Goal: Information Seeking & Learning: Learn about a topic

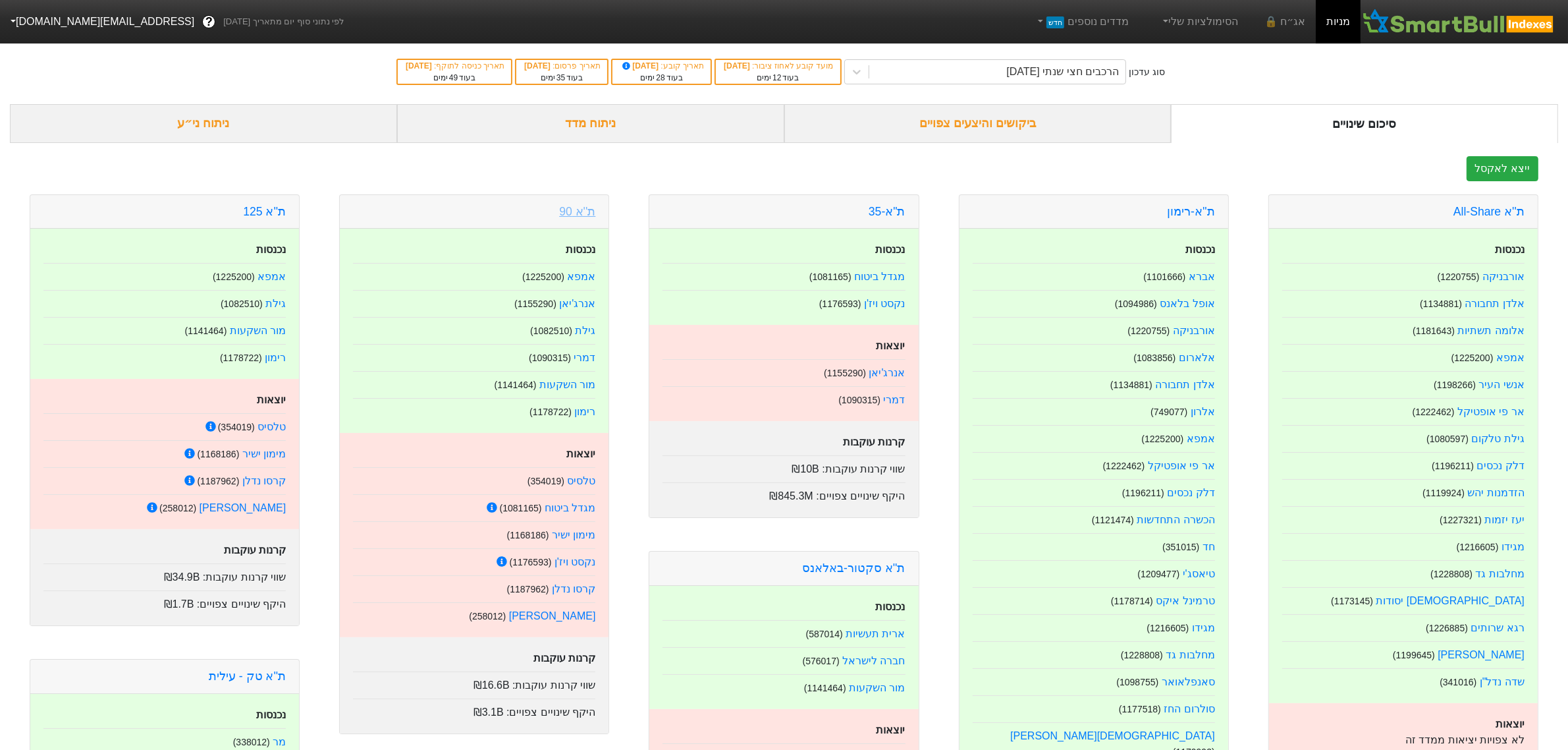
click at [585, 211] on link "ת''א 90" at bounding box center [577, 211] width 36 height 14
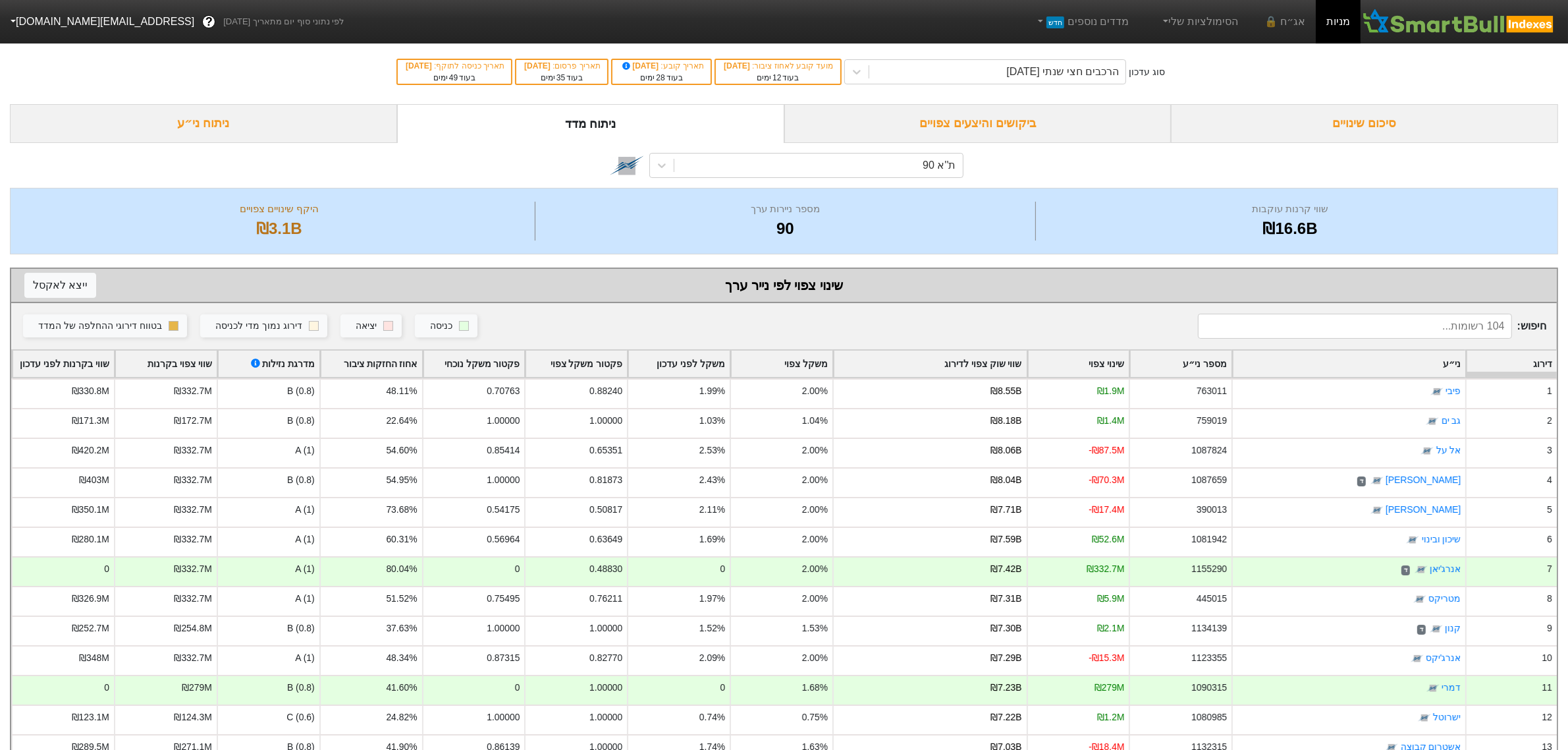
scroll to position [329, 0]
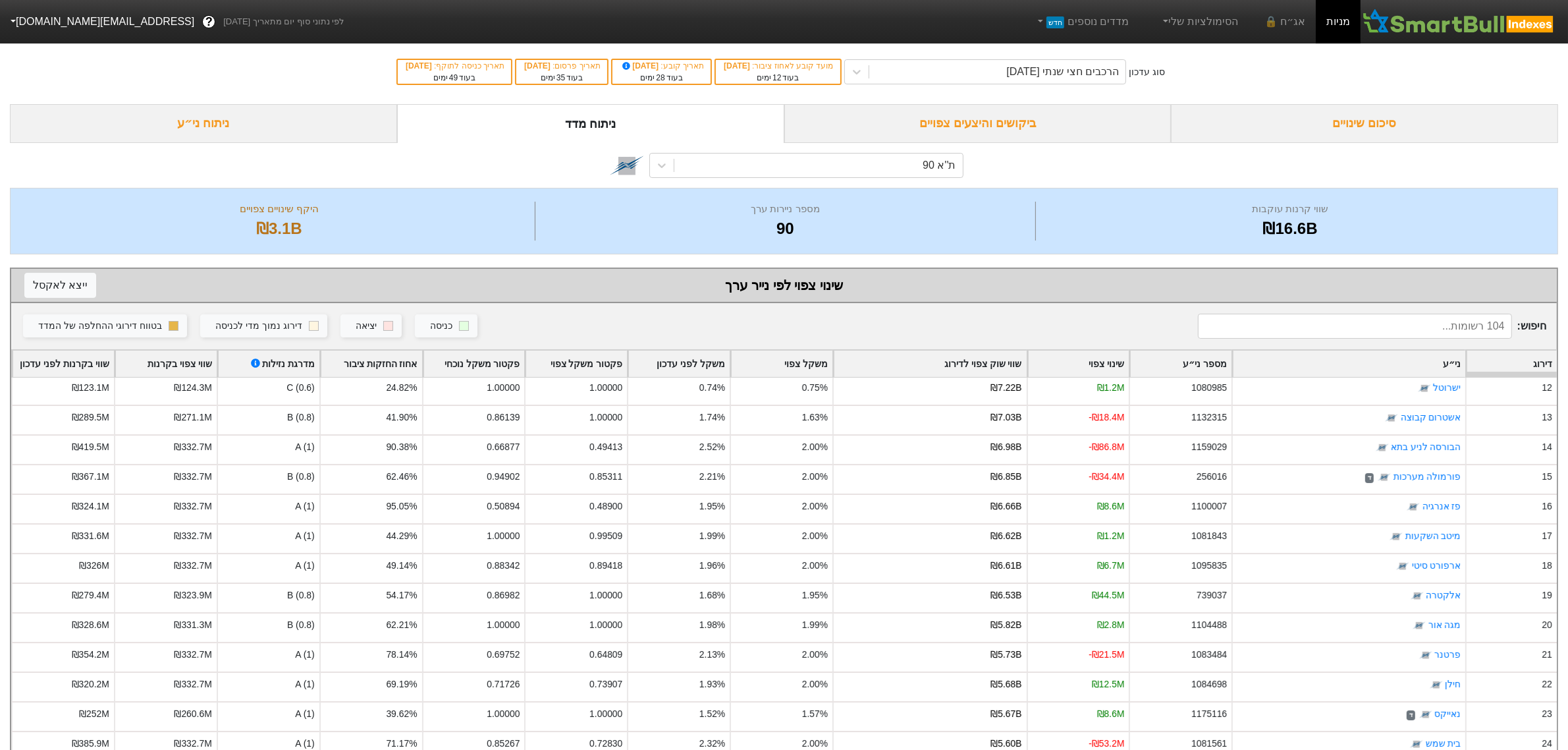
click at [1252, 124] on div "סיכום שינויים" at bounding box center [1365, 123] width 388 height 39
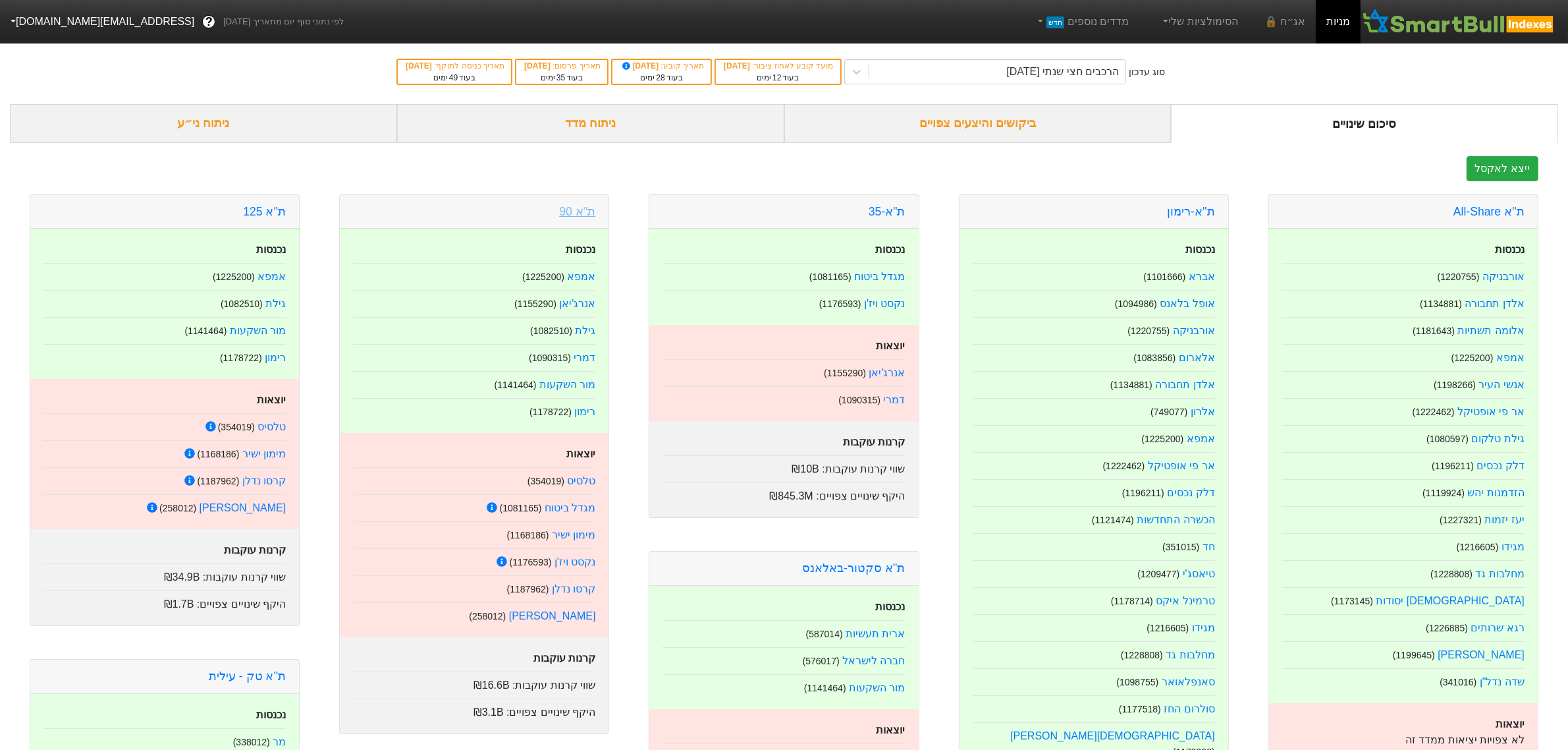
click at [576, 214] on link "ת''א 90" at bounding box center [577, 211] width 36 height 14
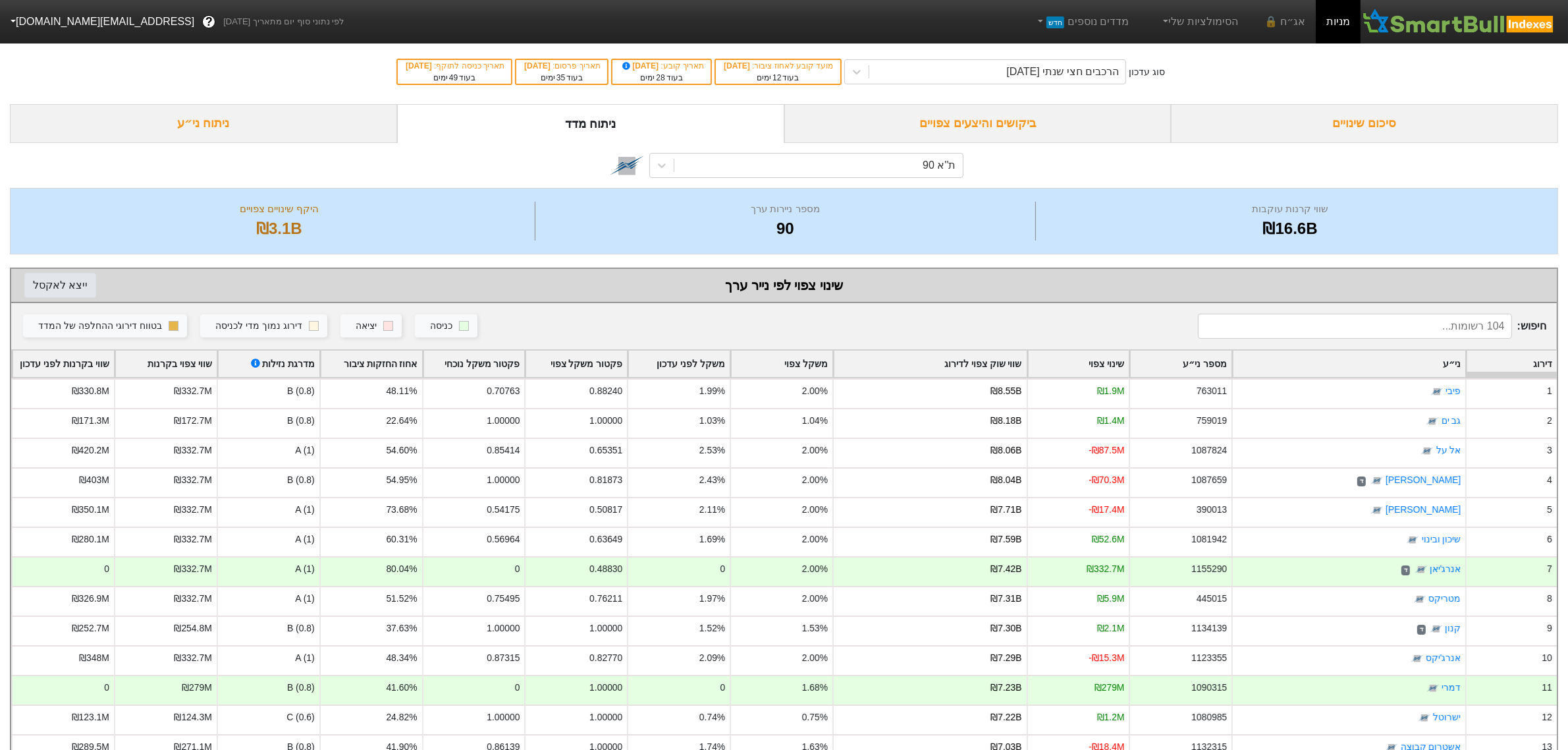
click at [80, 283] on button "ייצא ל אקסל" at bounding box center [60, 285] width 72 height 25
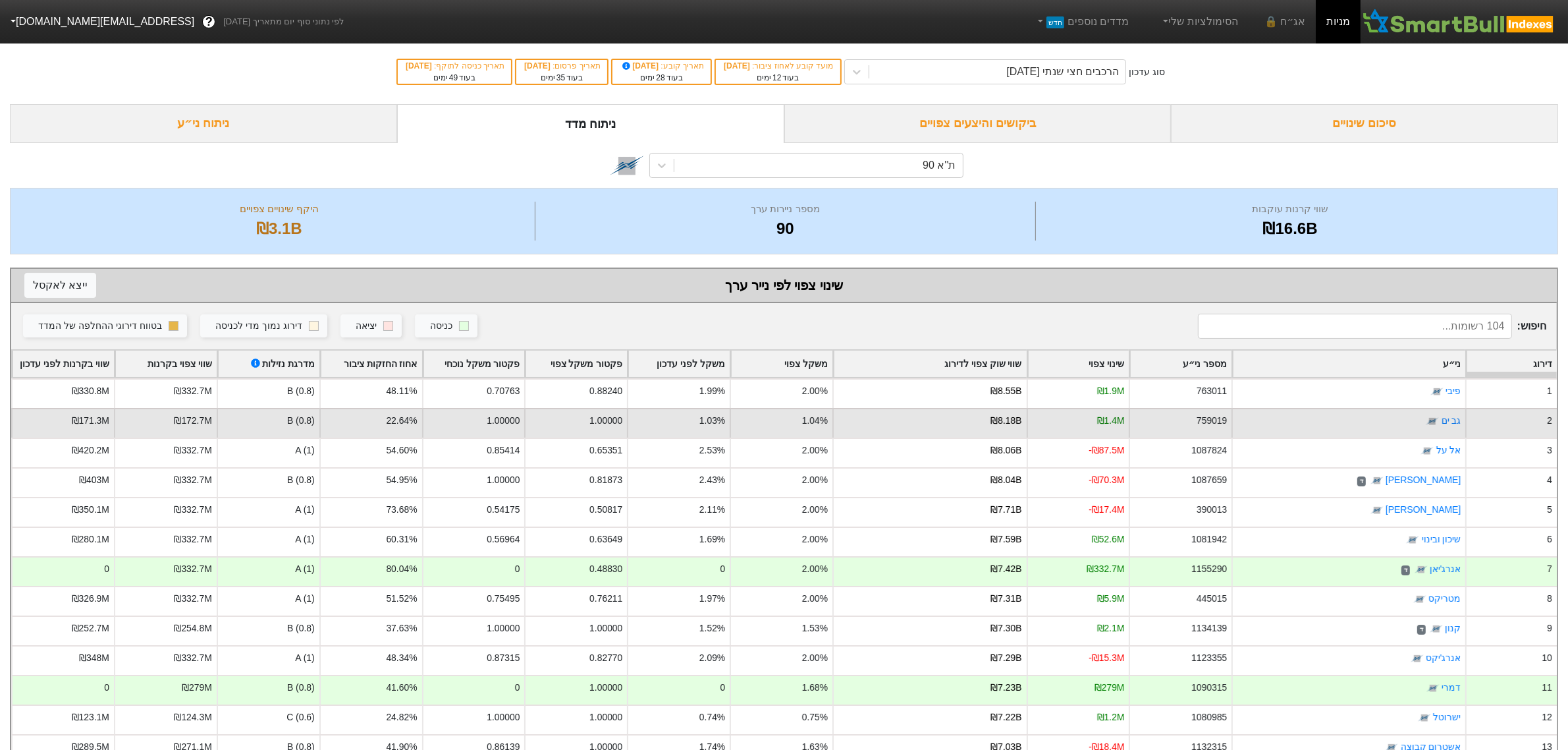
click at [1525, 423] on div "2" at bounding box center [1511, 423] width 92 height 30
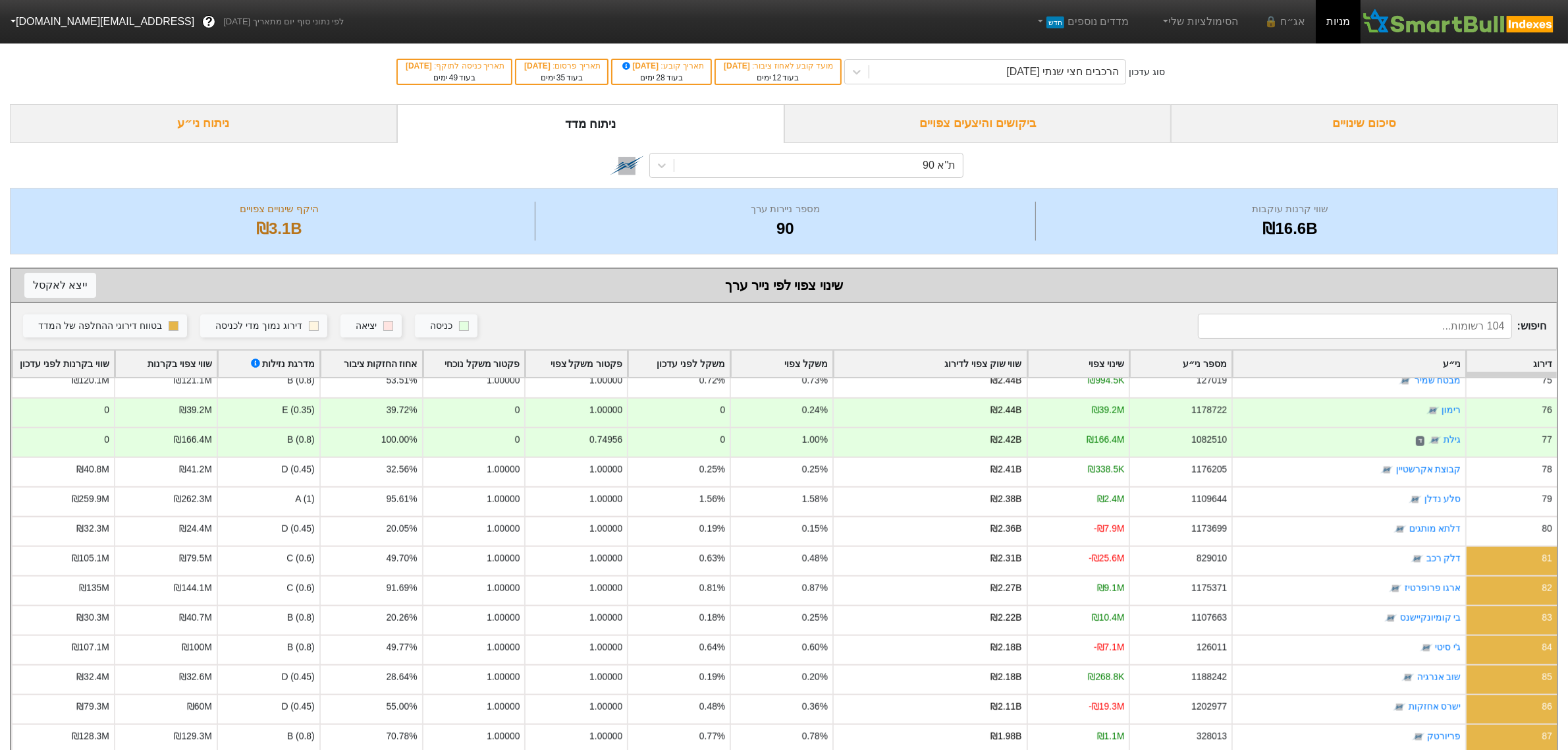
scroll to position [2224, 0]
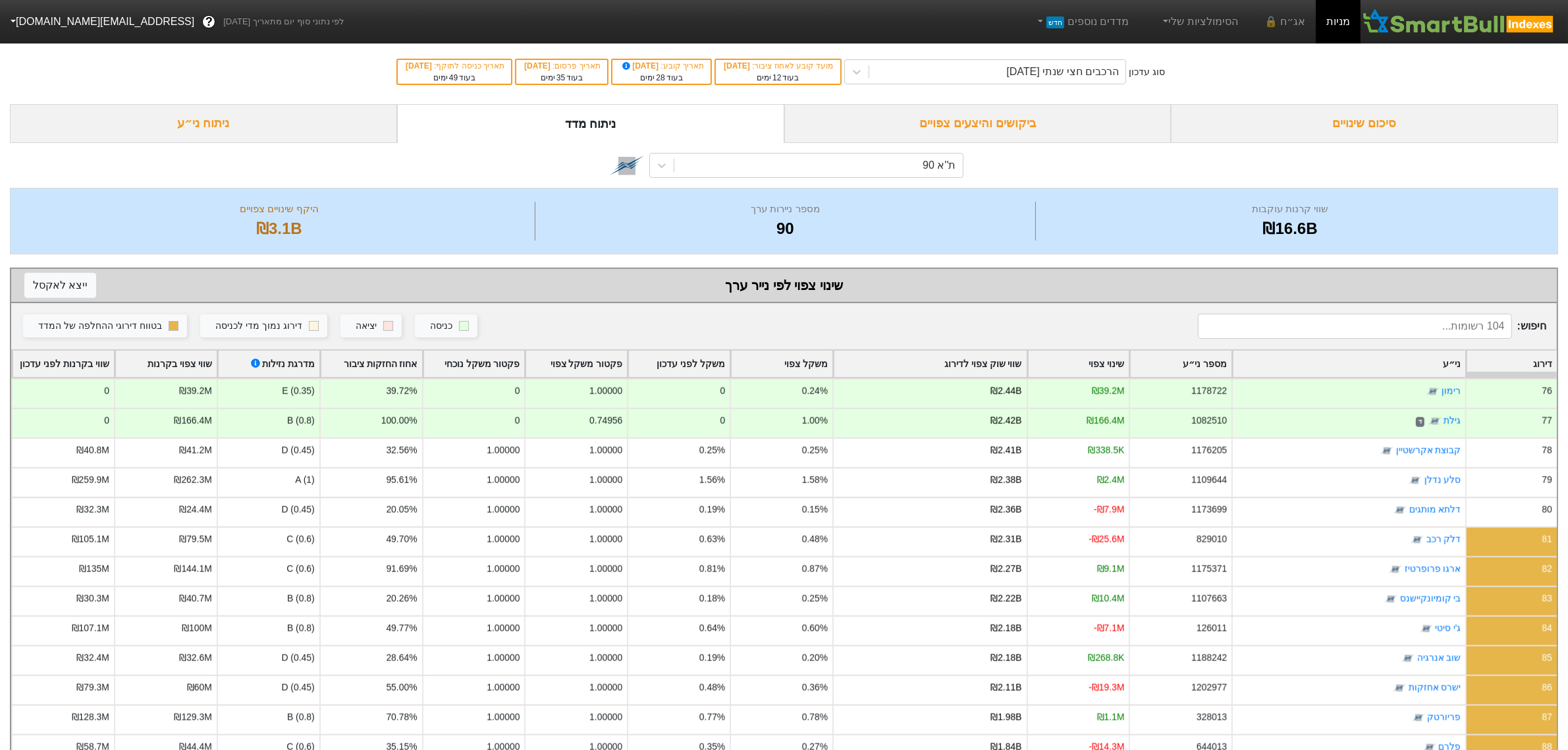
click at [1361, 122] on div "סיכום שינויים" at bounding box center [1365, 123] width 388 height 39
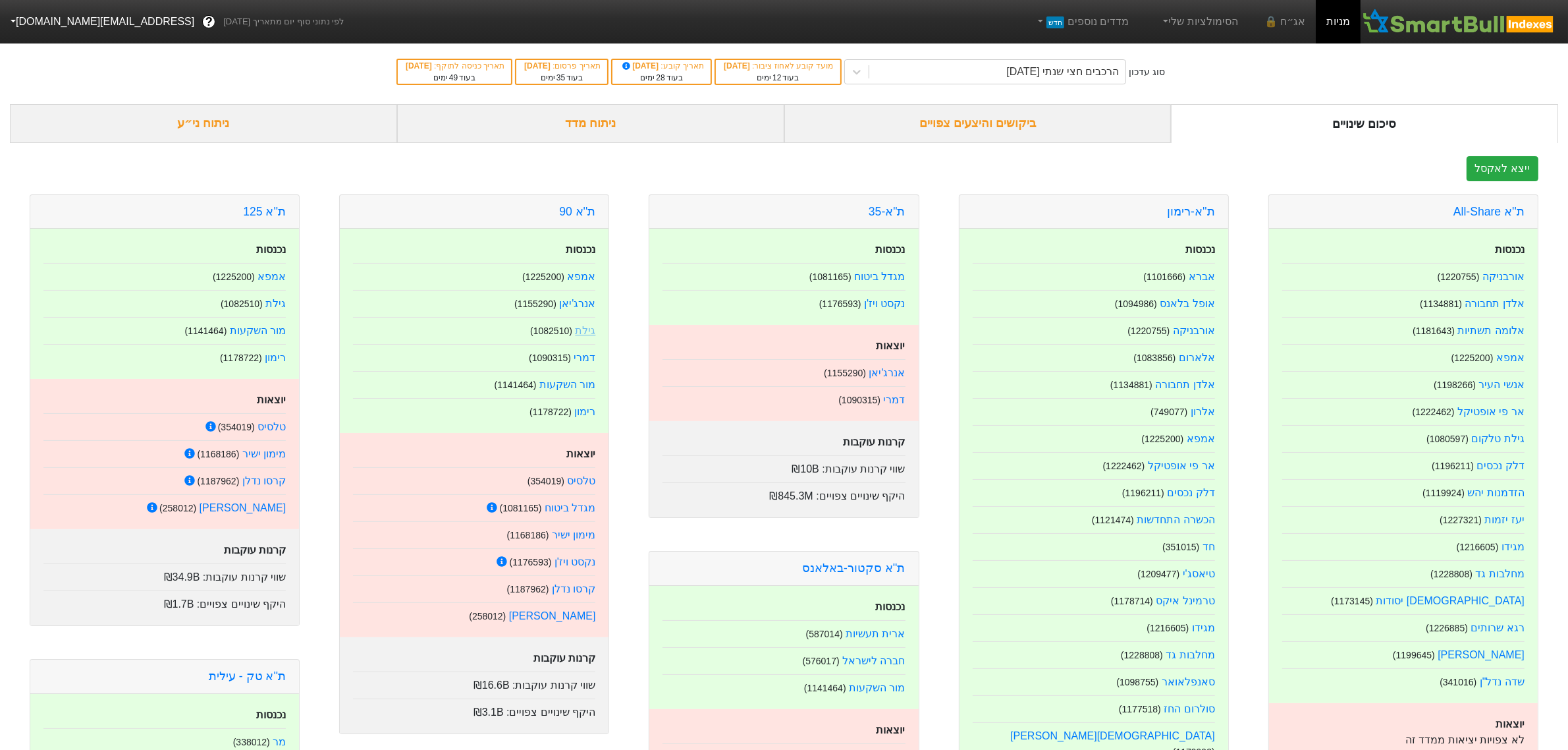
click at [587, 334] on link "גילת" at bounding box center [585, 331] width 21 height 11
